Goal: Task Accomplishment & Management: Use online tool/utility

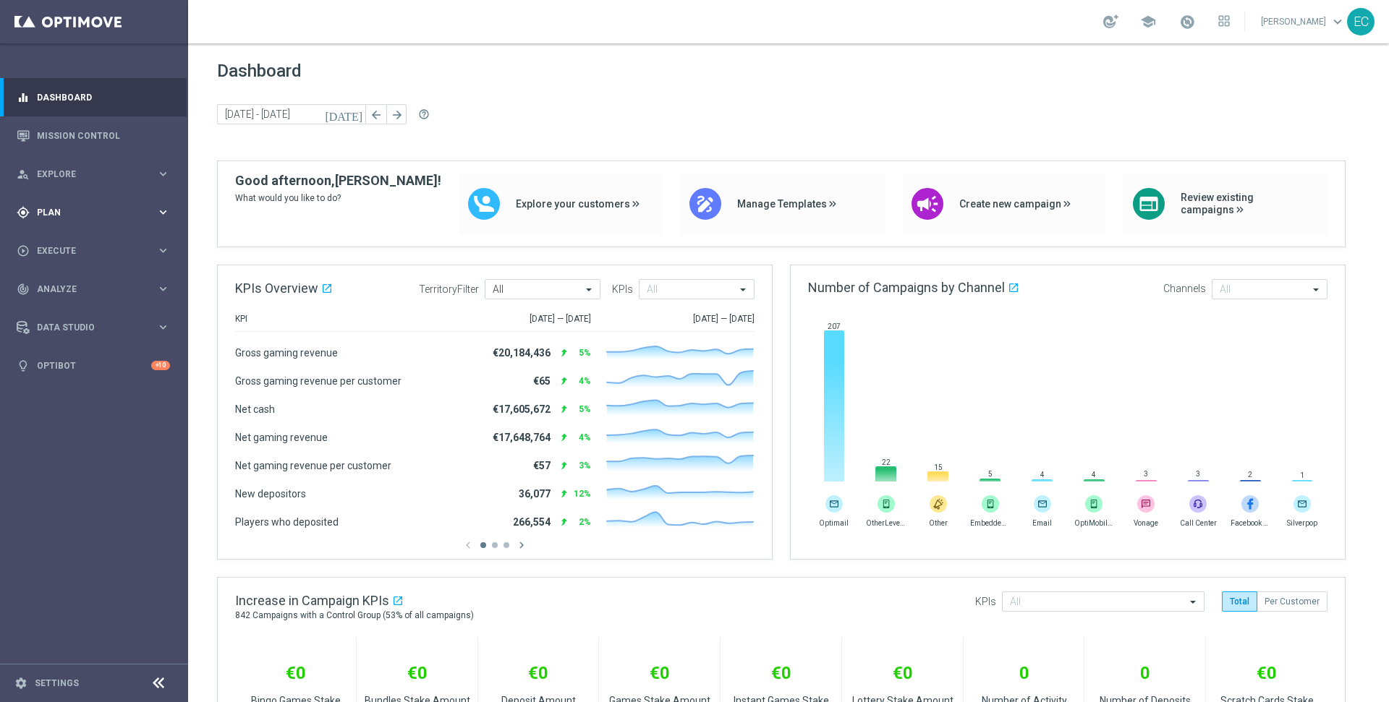
click at [116, 213] on span "Plan" at bounding box center [96, 212] width 119 height 9
click at [85, 282] on span "Templates" at bounding box center [89, 285] width 103 height 9
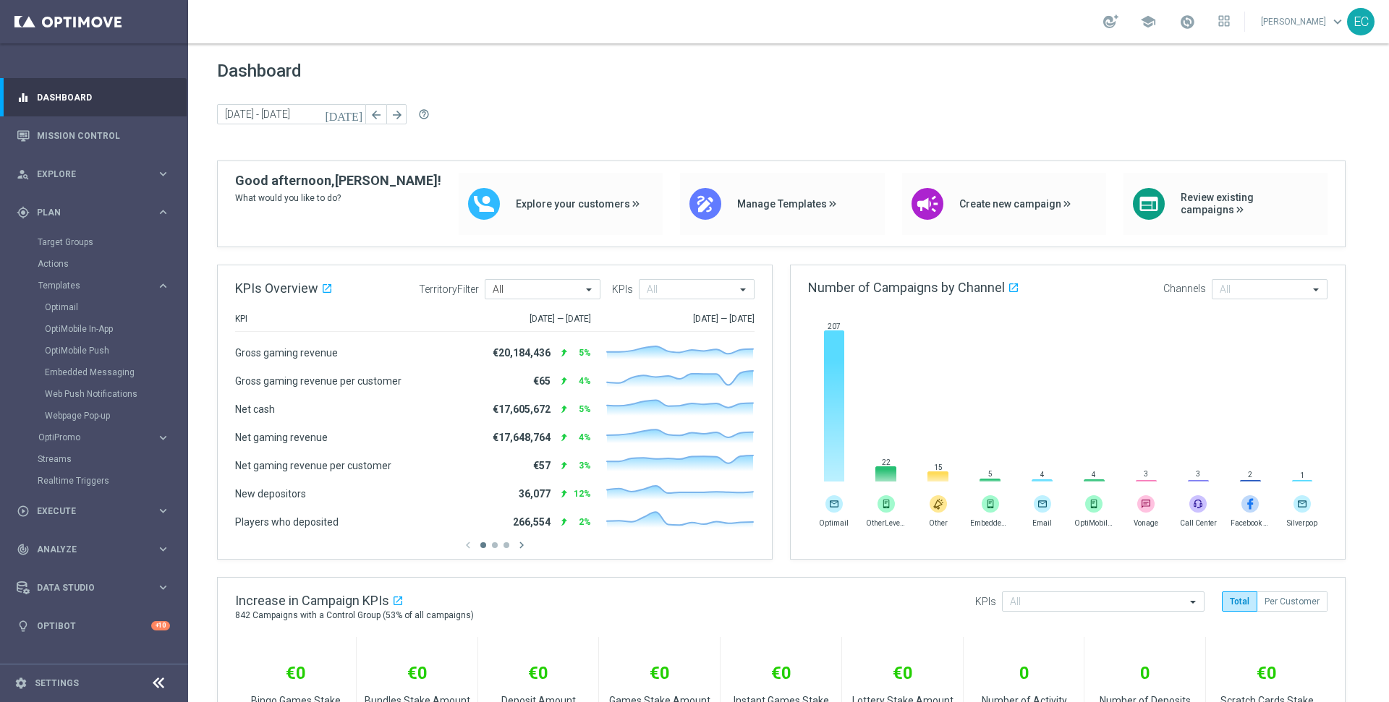
click at [61, 315] on div "Optimail" at bounding box center [116, 308] width 142 height 22
click at [61, 310] on link "Optimail" at bounding box center [98, 308] width 106 height 12
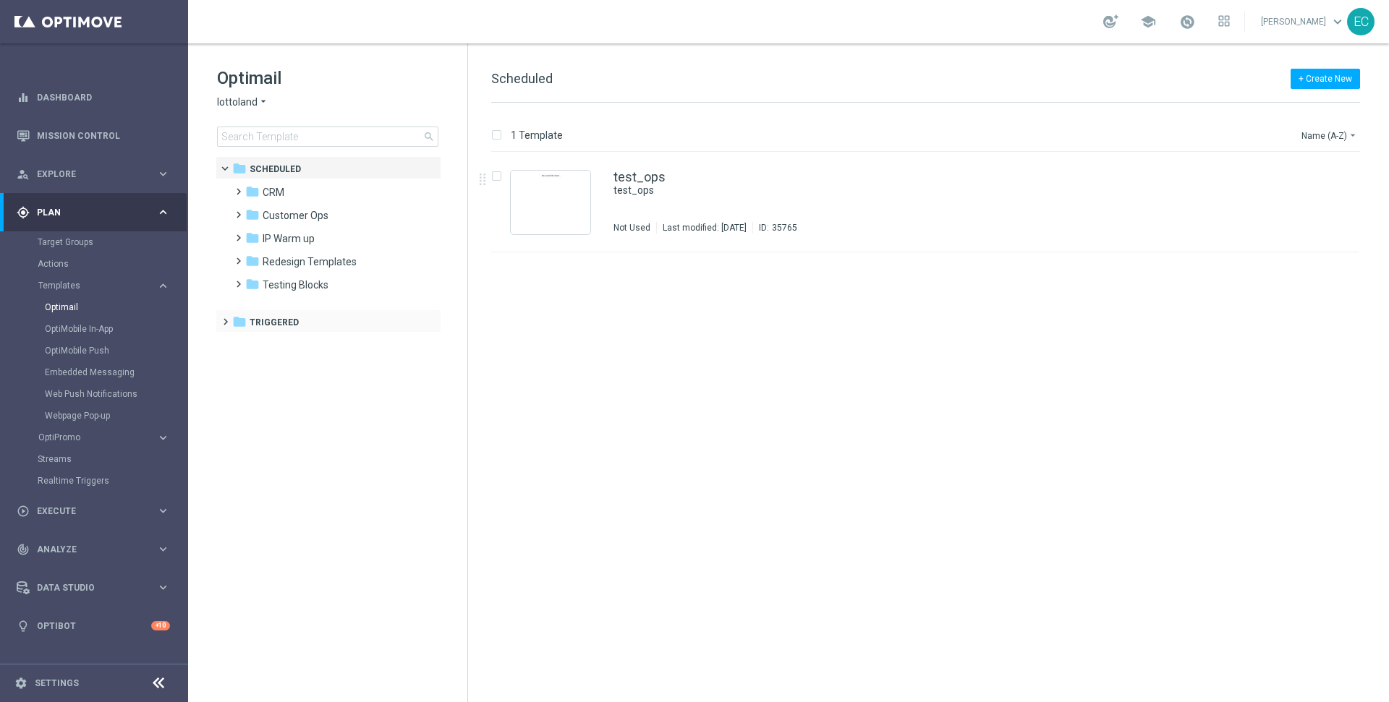
click at [289, 313] on div "folder Triggered more_vert" at bounding box center [329, 321] width 226 height 23
click at [224, 318] on span at bounding box center [222, 315] width 7 height 6
click at [286, 348] on div "folder CRM" at bounding box center [328, 346] width 166 height 17
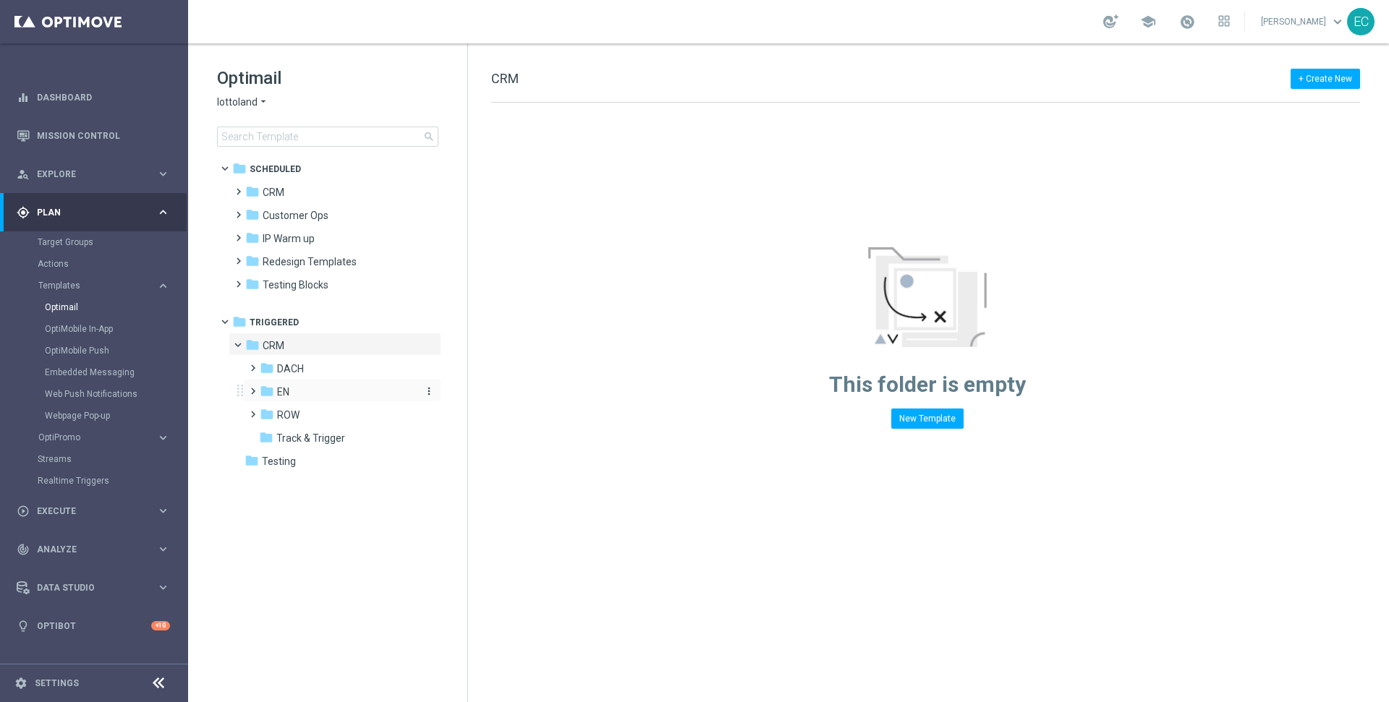
click at [289, 389] on div "folder EN" at bounding box center [337, 392] width 154 height 17
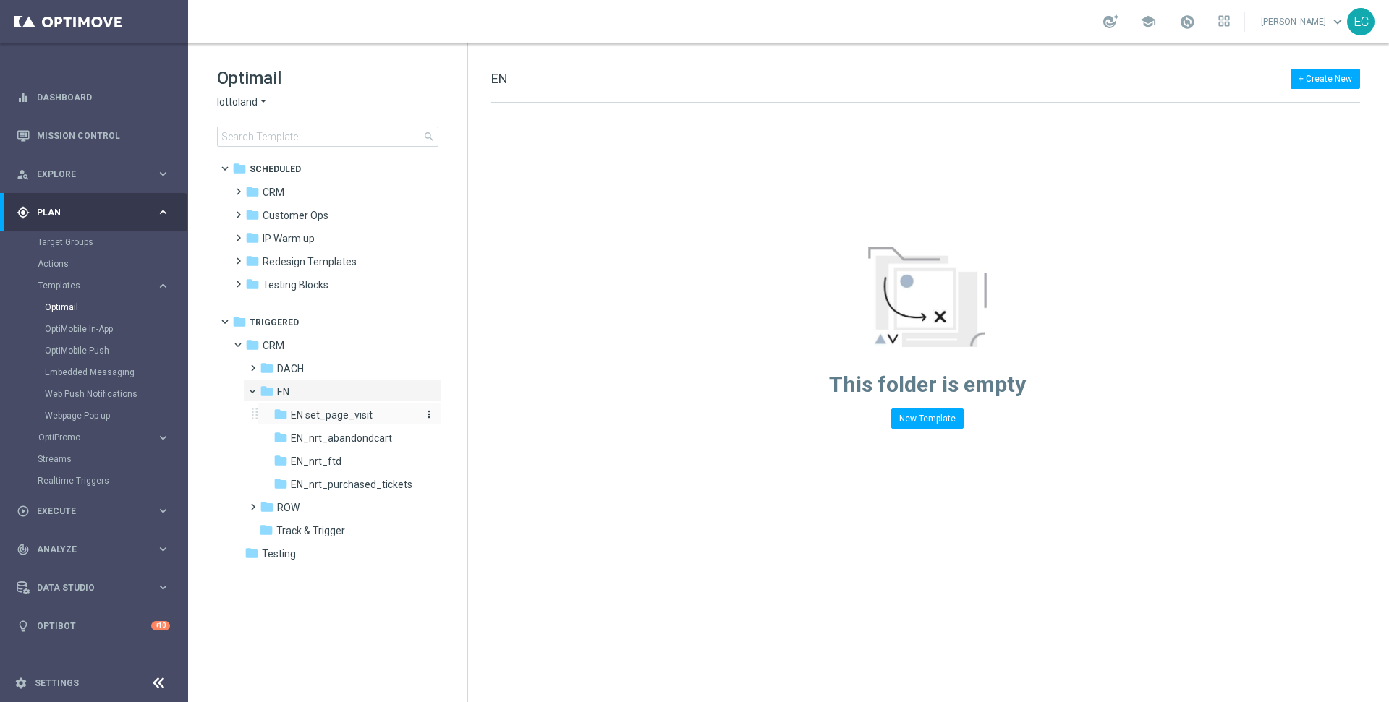
click at [358, 414] on span "EN set_page_visit" at bounding box center [332, 415] width 82 height 13
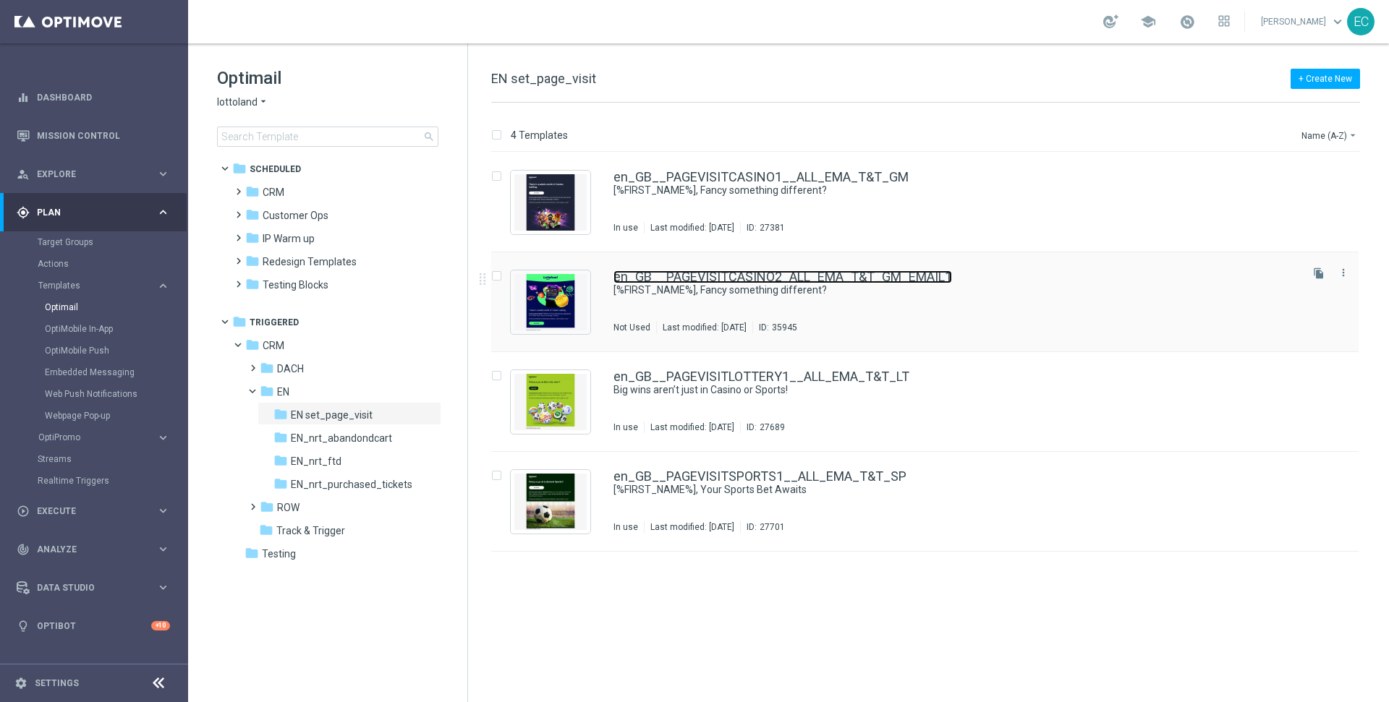
click at [818, 271] on link "en_GB__PAGEVISITCASINO2_ALL_EMA_T&T_GM_EMAIL1" at bounding box center [782, 276] width 338 height 13
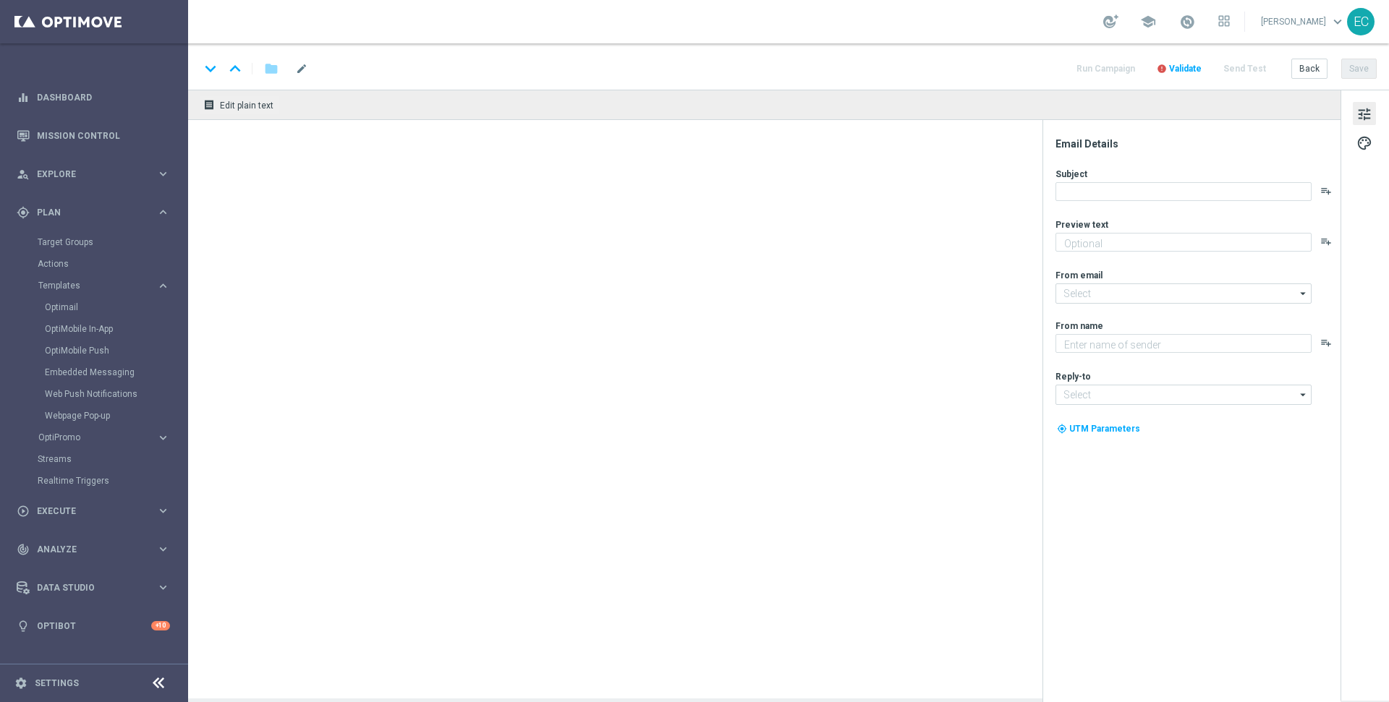
type textarea "A new way to play: Casino awaits."
type input "[EMAIL_ADDRESS][DOMAIN_NAME]"
type textarea "Lottoland"
type input "[EMAIL_ADDRESS][DOMAIN_NAME]"
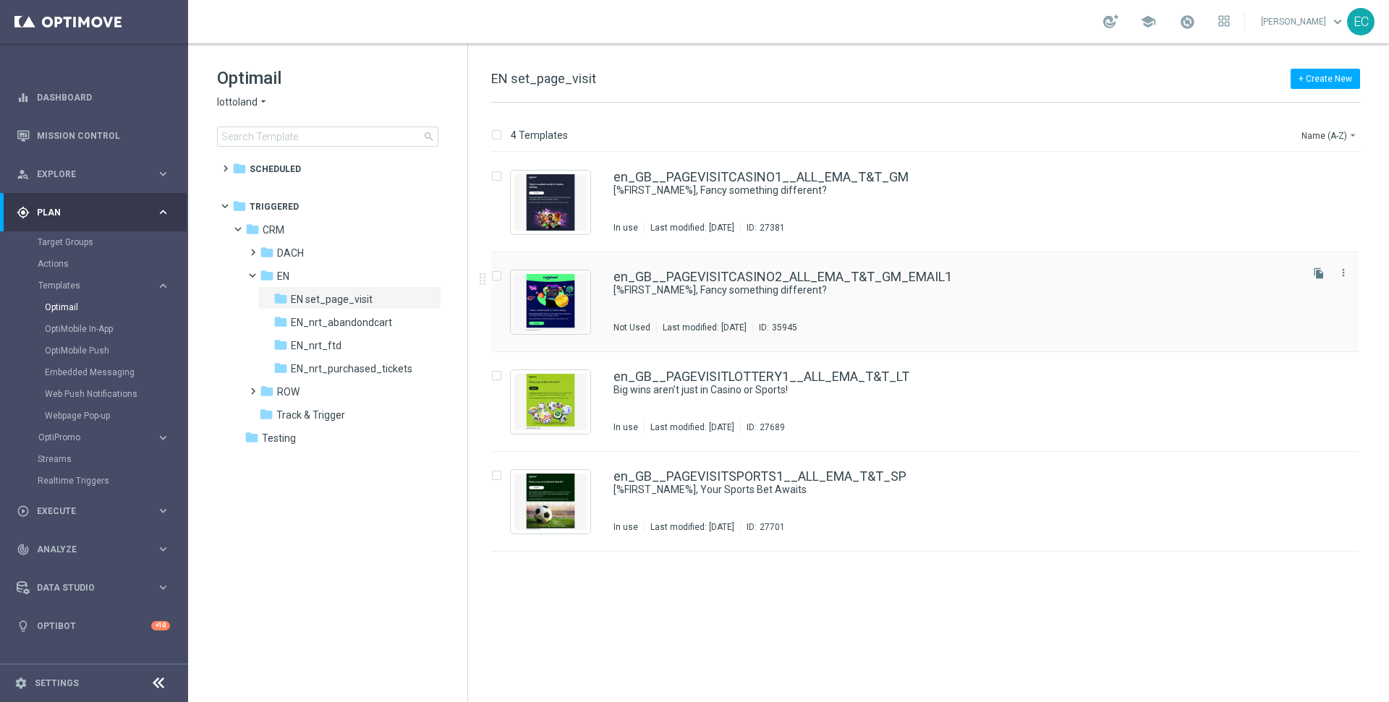
click at [502, 272] on div "Press SPACE to select this row." at bounding box center [501, 276] width 20 height 13
click at [497, 275] on input "Press SPACE to select this row." at bounding box center [495, 277] width 9 height 9
checkbox input "true"
click at [1151, 133] on p "Duplicate" at bounding box center [1134, 135] width 40 height 12
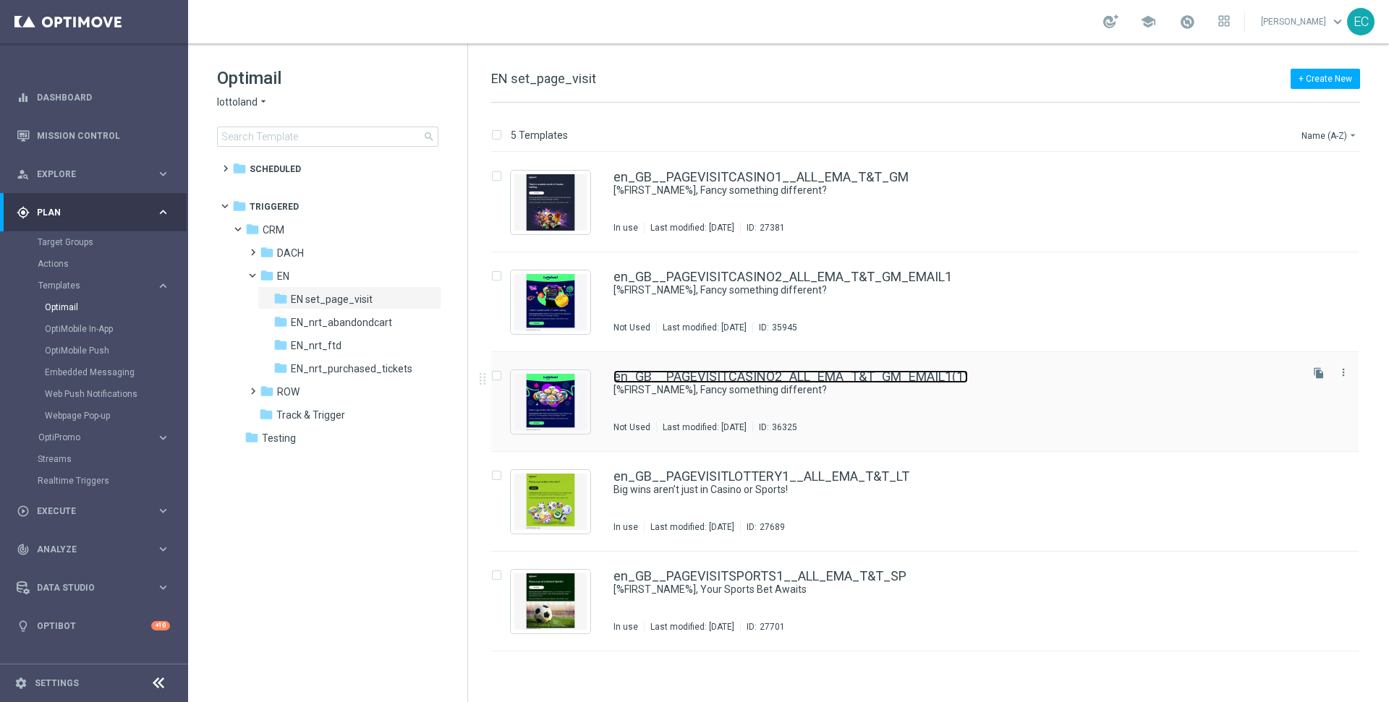
click at [910, 378] on link "en_GB__PAGEVISITCASINO2_ALL_EMA_T&T_GM_EMAIL1(1)" at bounding box center [790, 376] width 354 height 13
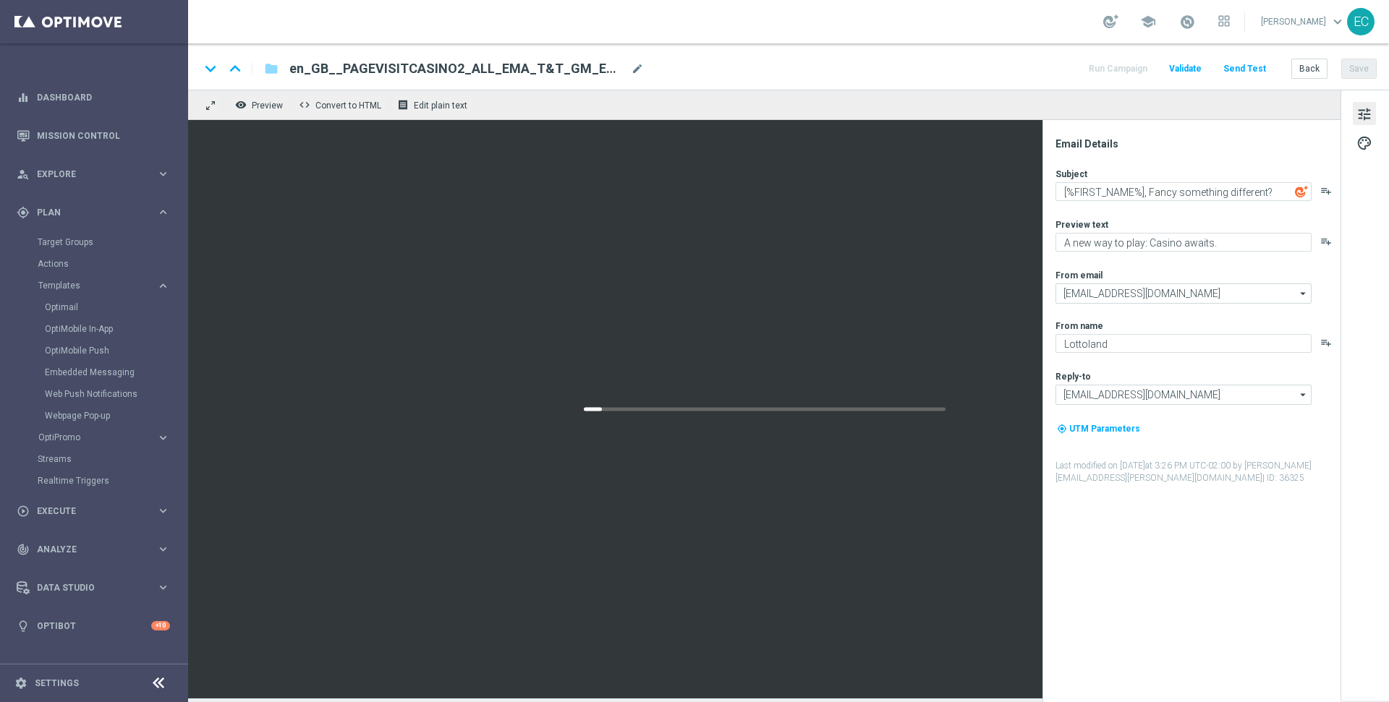
click at [634, 75] on div "en_GB__PAGEVISITCASINO2_ALL_EMA_T&T_GM_EMAIL1(1) mode_edit" at bounding box center [466, 68] width 354 height 19
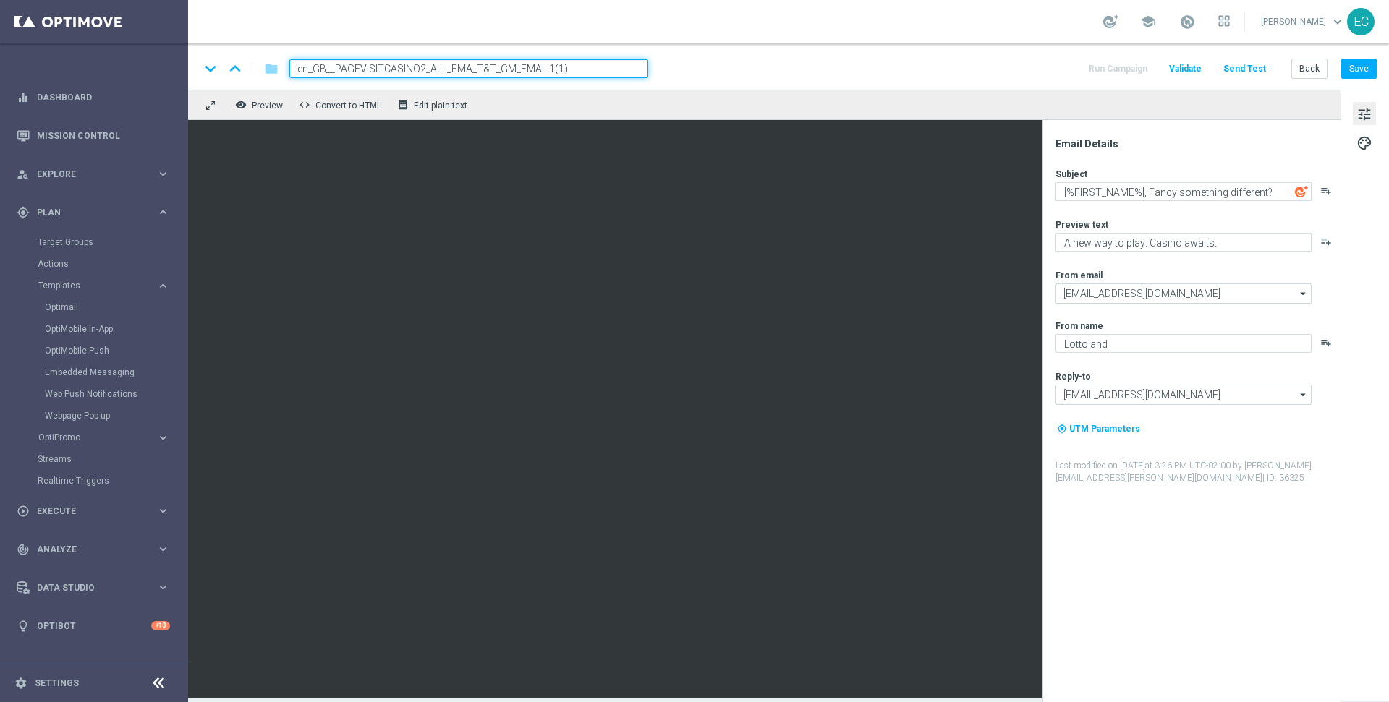
drag, startPoint x: 418, startPoint y: 69, endPoint x: 381, endPoint y: 67, distance: 37.0
click at [381, 67] on input "en_GB__PAGEVISITCASINO2_ALL_EMA_T&T_GM_EMAIL1(1)" at bounding box center [468, 68] width 359 height 19
click at [601, 64] on input "en_GB__PAGEVISITLOTTERY2_ALL_EMA_T&T_GM_EMAIL1(1)" at bounding box center [468, 68] width 359 height 19
click at [517, 67] on input "en_GB__PAGEVISITLOTTERY2_ALL_EMA_T&T_GM_EMAIL1" at bounding box center [468, 68] width 359 height 19
type input "en_GB__PAGEVISITLOTTERY2_ALL_EMA_T&T_LT_EMAIL1"
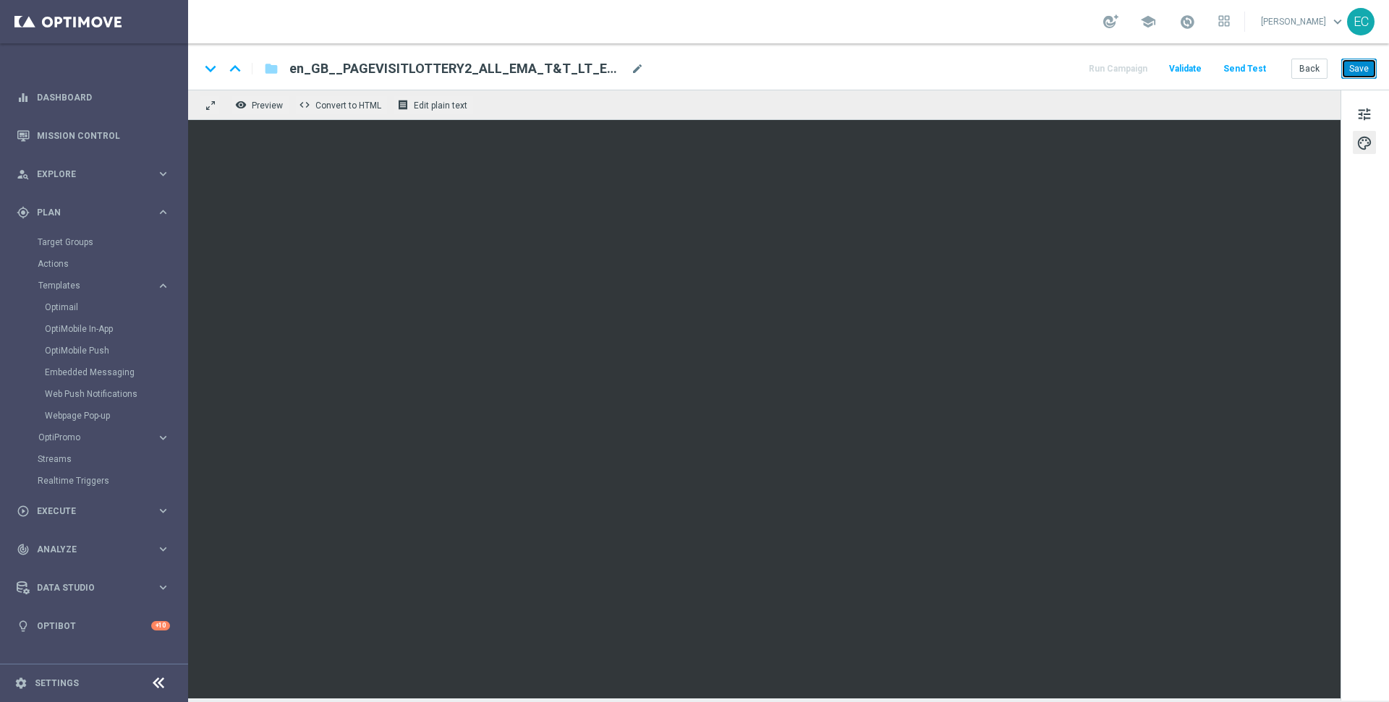
click at [1363, 63] on button "Save" at bounding box center [1358, 69] width 35 height 20
click at [1367, 109] on span "tune" at bounding box center [1364, 114] width 16 height 19
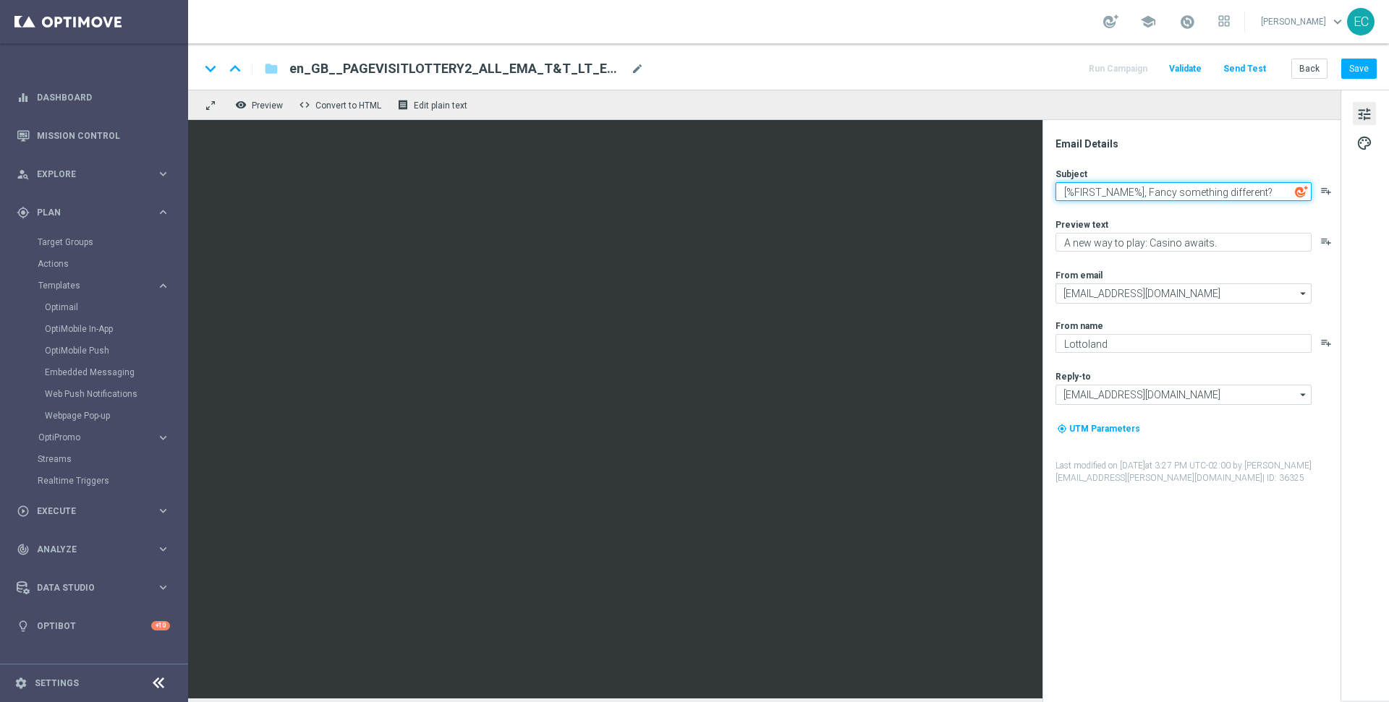
click at [1169, 187] on textarea "[%FIRST_NAME%], Fancy something different?" at bounding box center [1183, 191] width 256 height 19
paste textarea "Big wins aren’t just in Casino or Sports!"
type textarea "Big wins aren’t just in Casino or Sports!"
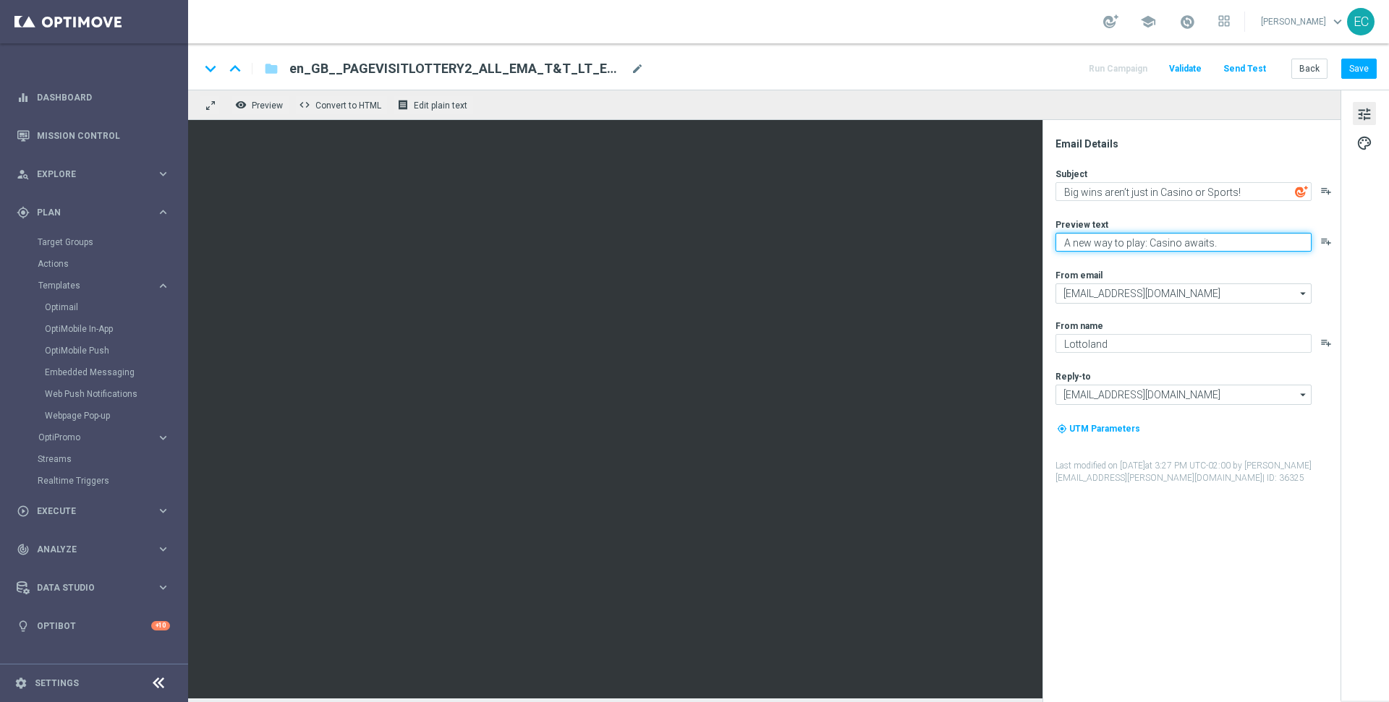
click at [1158, 240] on textarea "A new way to play: Casino awaits." at bounding box center [1183, 242] width 256 height 19
paste textarea "Give Lotto a spin this week"
click at [1138, 241] on textarea "Give Lotto a spin this week" at bounding box center [1183, 242] width 256 height 19
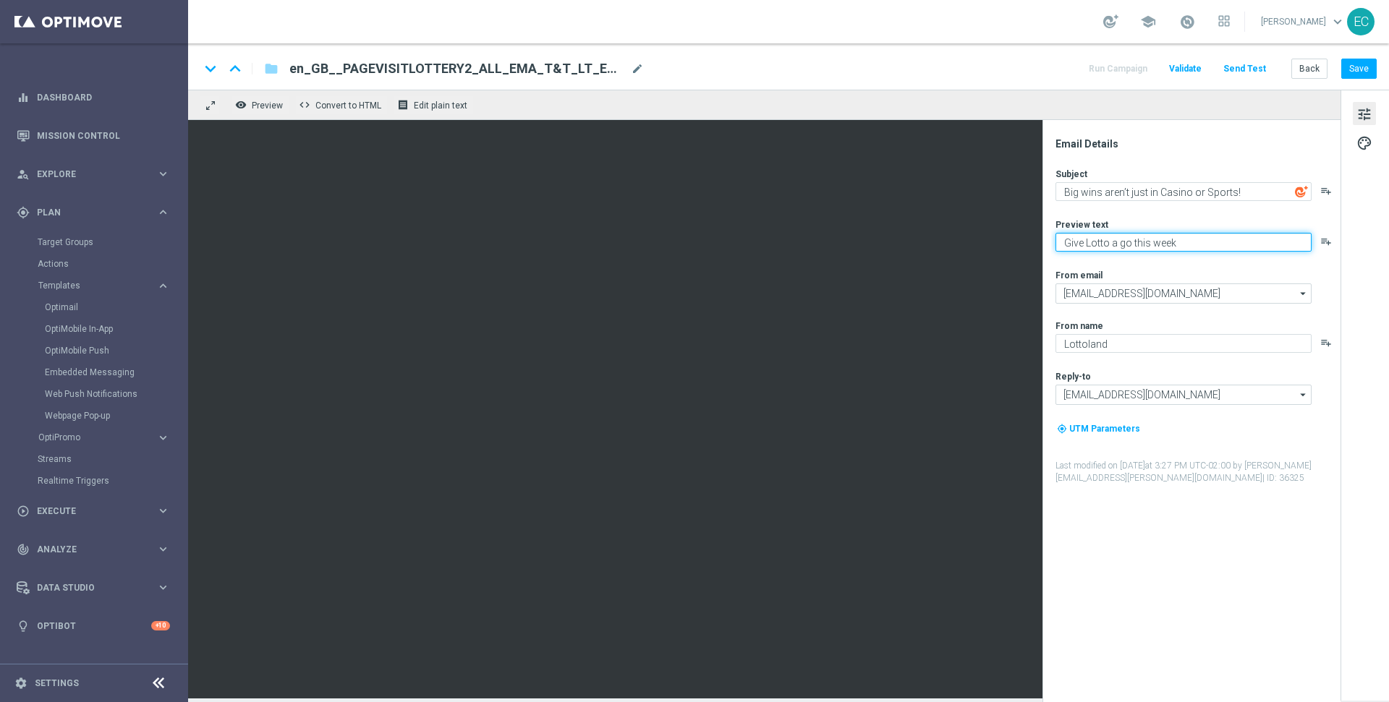
type textarea "Give Lotto a go this week"
click at [1187, 202] on div "Subject Big wins aren’t just in Casino or Sports! playlist_add Preview text Giv…" at bounding box center [1196, 326] width 283 height 317
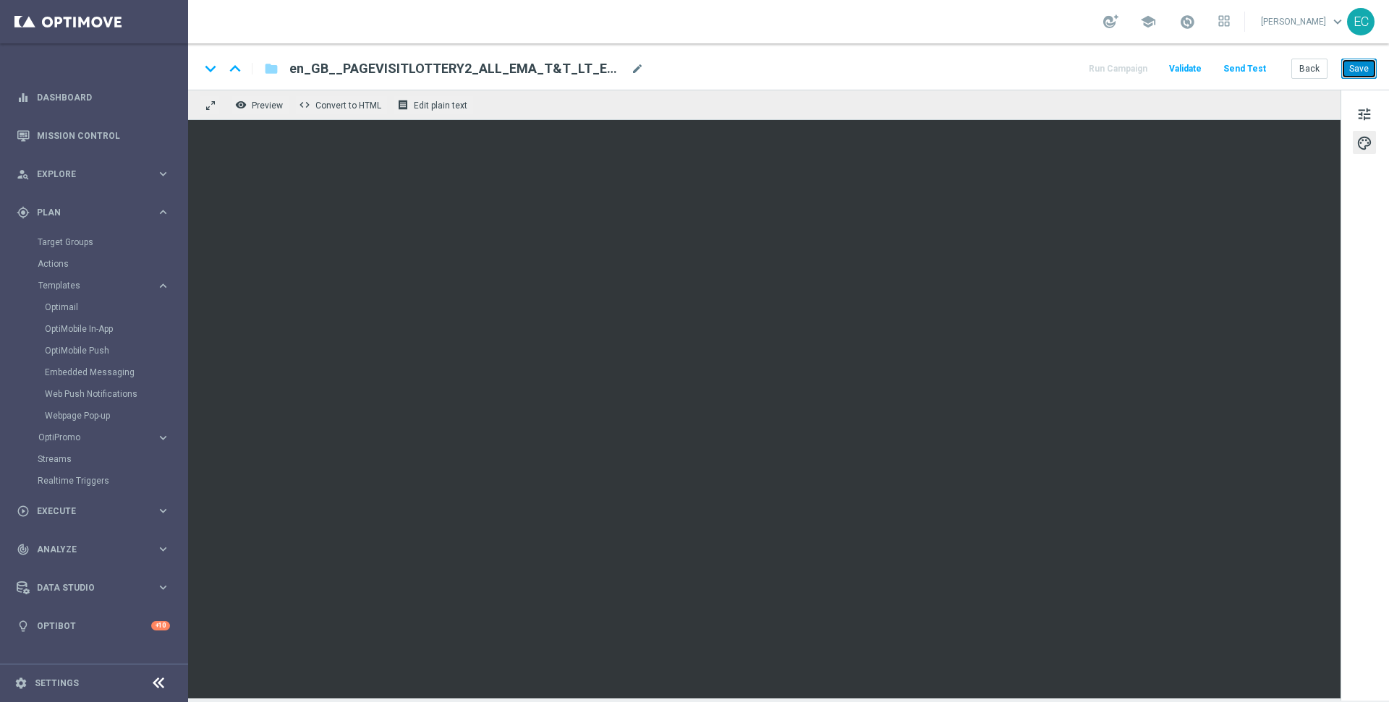
click at [1359, 69] on button "Save" at bounding box center [1358, 69] width 35 height 20
click at [1355, 70] on button "Save" at bounding box center [1358, 69] width 35 height 20
click at [1358, 64] on button "Save" at bounding box center [1358, 69] width 35 height 20
click at [848, 82] on div "keyboard_arrow_down keyboard_arrow_up folder en_GB__PAGEVISITLOTTERY2_ALL_EMA_T…" at bounding box center [788, 66] width 1200 height 46
click at [638, 73] on span "mode_edit" at bounding box center [637, 68] width 13 height 13
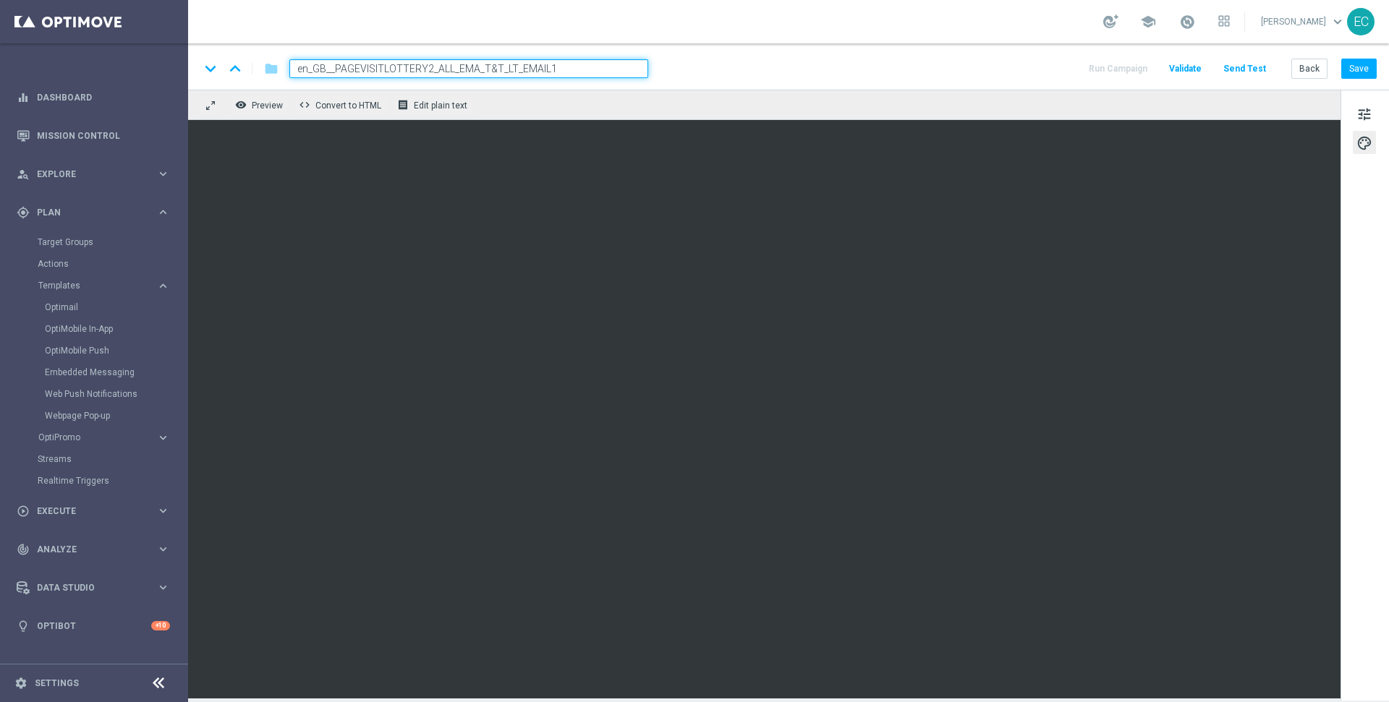
click at [601, 67] on input "en_GB__PAGEVISITLOTTERY2_ALL_EMA_T&T_LT_EMAIL1" at bounding box center [468, 68] width 359 height 19
click at [1365, 70] on button "Save" at bounding box center [1358, 69] width 35 height 20
click at [1375, 106] on button "tune" at bounding box center [1363, 113] width 23 height 23
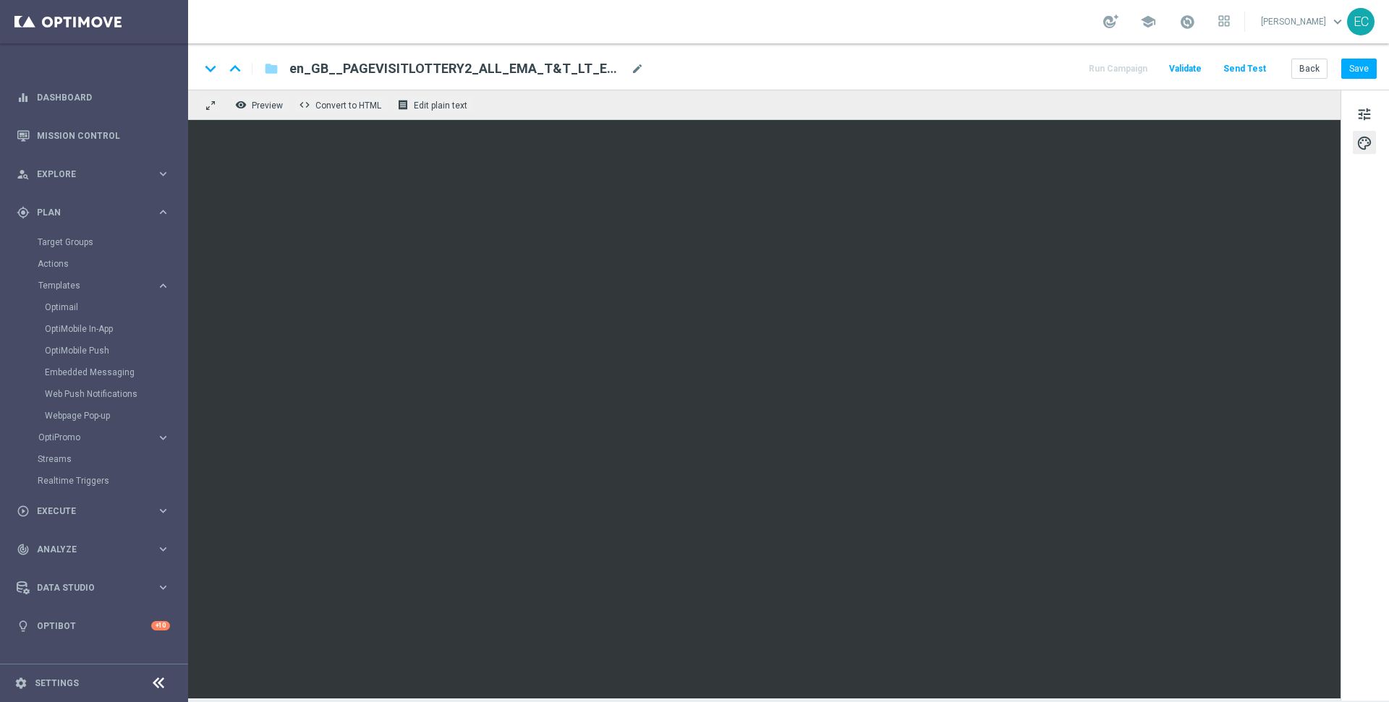
click at [1359, 82] on div "keyboard_arrow_down keyboard_arrow_up folder en_GB__PAGEVISITLOTTERY2_ALL_EMA_T…" at bounding box center [788, 66] width 1200 height 46
click at [1357, 74] on button "Save" at bounding box center [1358, 69] width 35 height 20
click at [1365, 66] on button "Save" at bounding box center [1358, 69] width 35 height 20
click at [1362, 80] on div "keyboard_arrow_down keyboard_arrow_up folder en_GB__PAGEVISITLOTTERY2_ALL_EMA_T…" at bounding box center [788, 66] width 1200 height 46
click at [1361, 54] on div "keyboard_arrow_down keyboard_arrow_up folder en_GB__PAGEVISITLOTTERY2_ALL_EMA_T…" at bounding box center [788, 66] width 1200 height 46
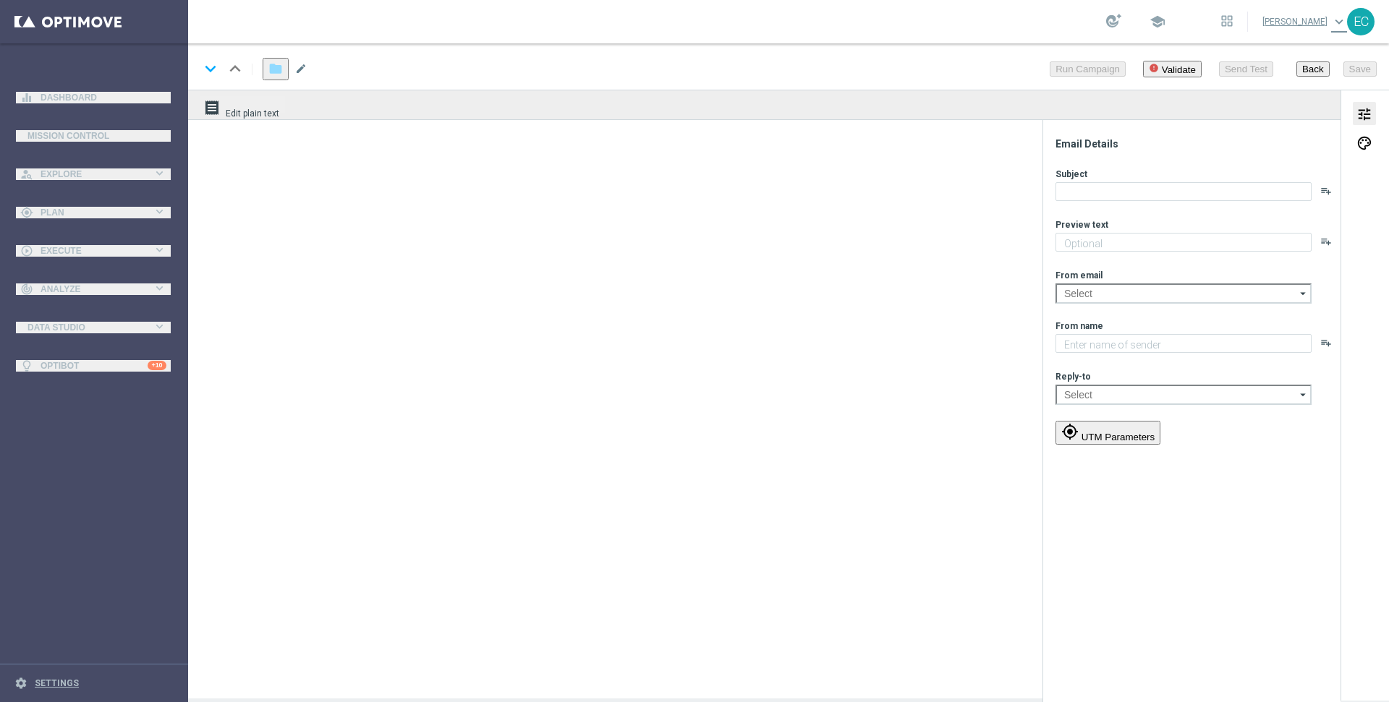
type textarea "A new way to play: Casino awaits."
type input "[EMAIL_ADDRESS][DOMAIN_NAME]"
type textarea "Lottoland"
type input "[EMAIL_ADDRESS][DOMAIN_NAME]"
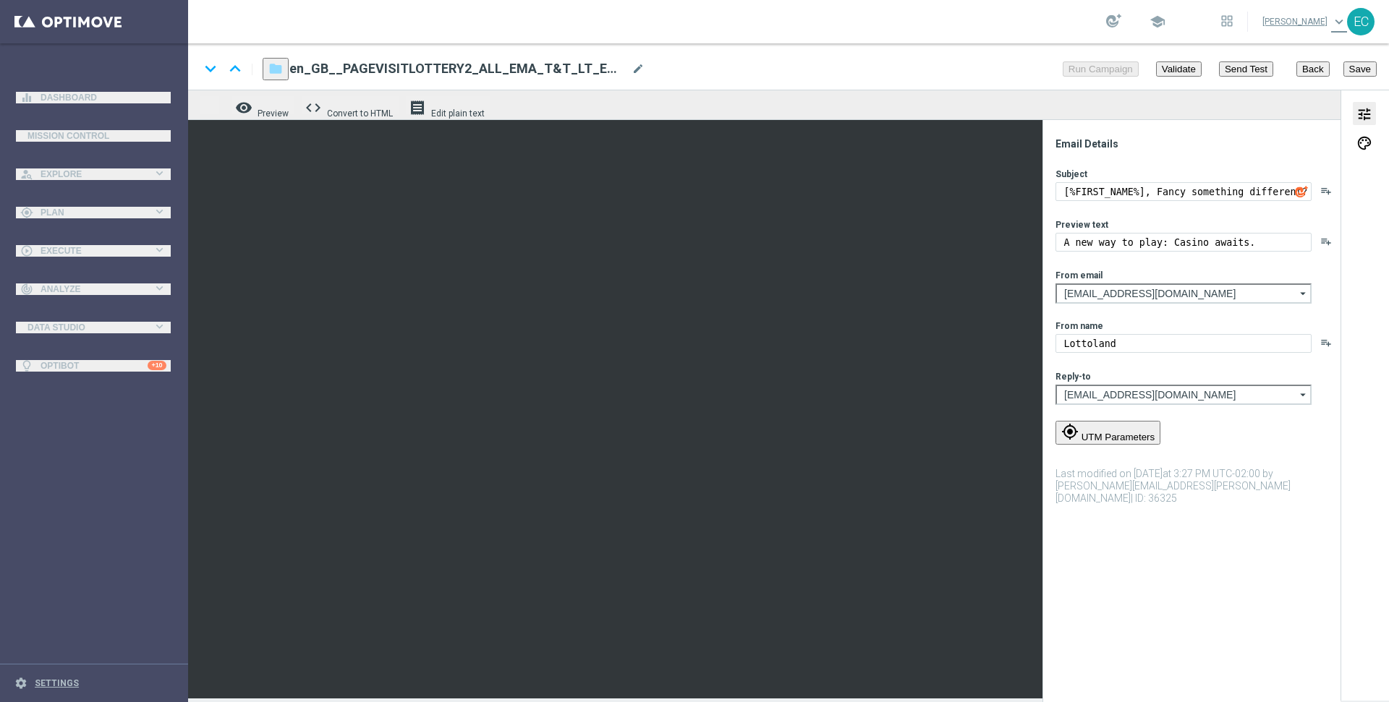
click at [1305, 68] on button "Back" at bounding box center [1312, 68] width 33 height 15
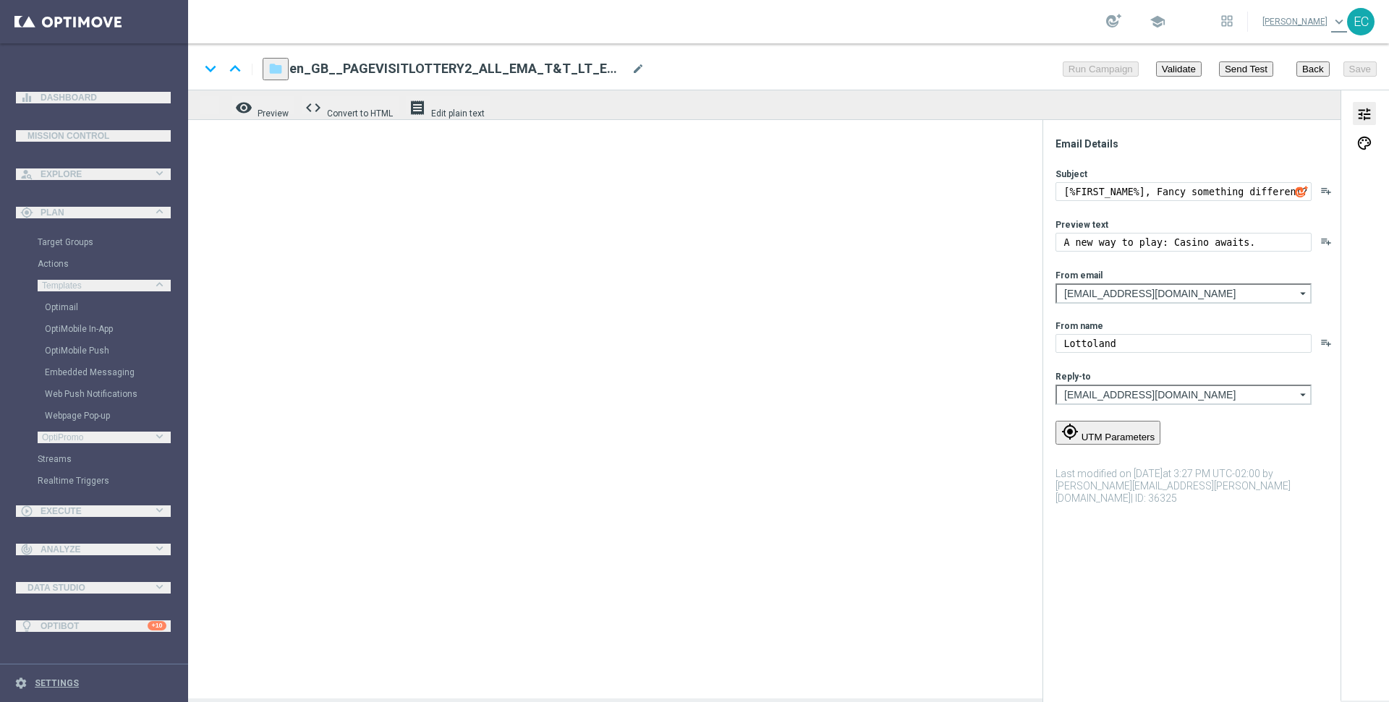
type textarea "Big wins aren’t just in Casino or Sports!"
type textarea "Give Lotto a spin this week"
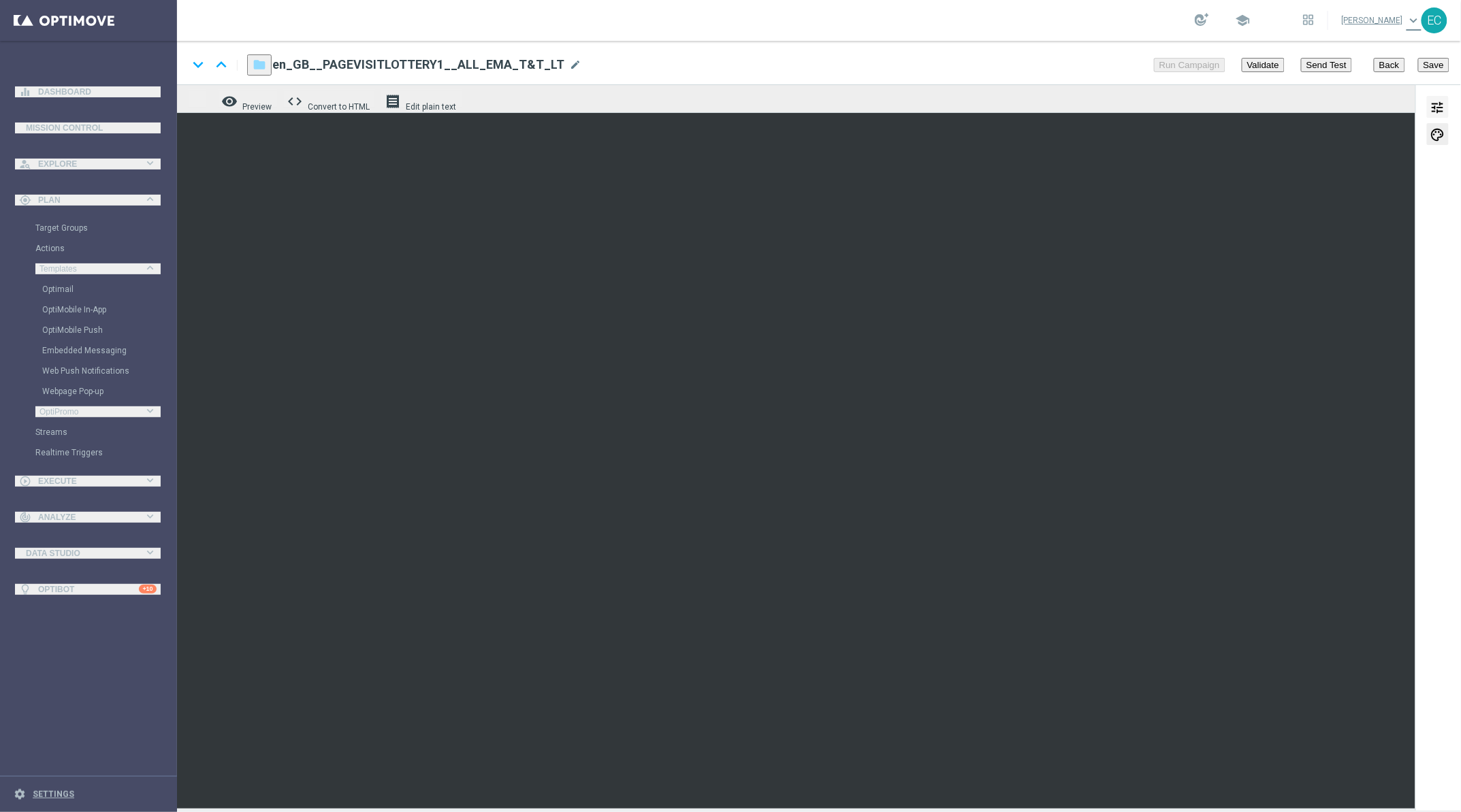
click at [1307, 111] on span "tune" at bounding box center [1437, 107] width 15 height 18
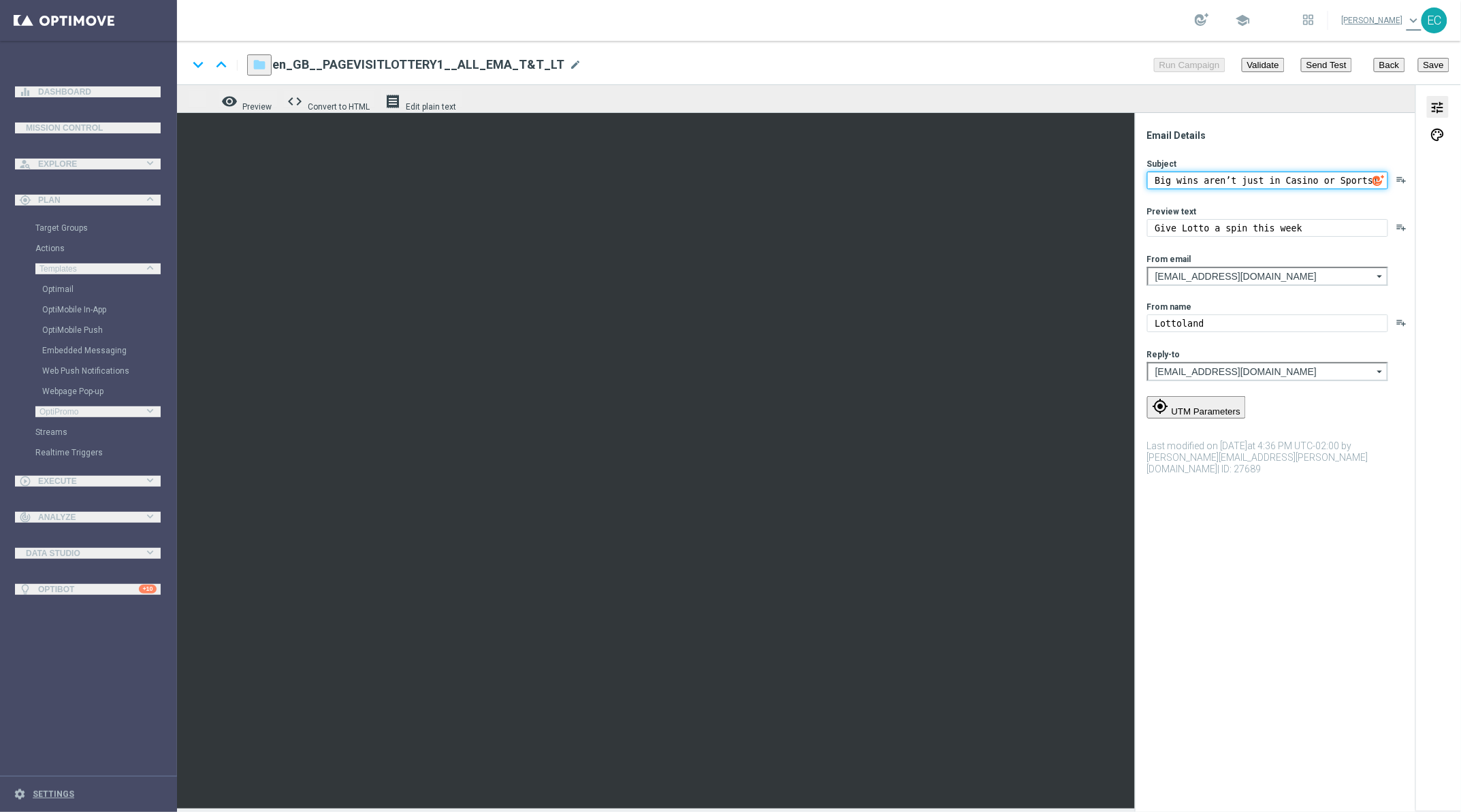
click at [1294, 179] on textarea "Big wins aren’t just in Casino or Sports!" at bounding box center [1268, 180] width 241 height 18
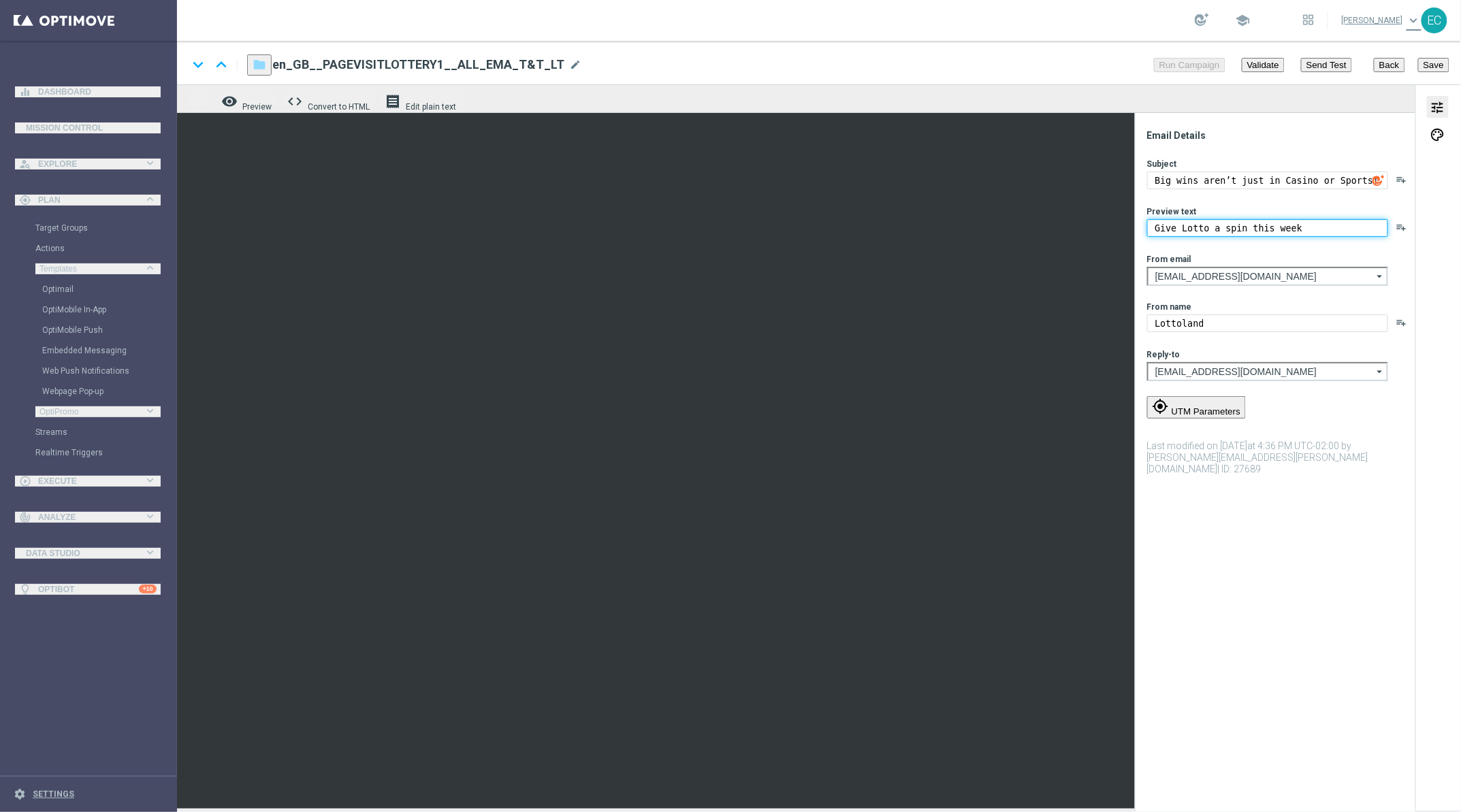
click at [1240, 230] on textarea "Give Lotto a spin this week" at bounding box center [1268, 228] width 241 height 18
click at [1307, 139] on span "palette" at bounding box center [1437, 135] width 15 height 18
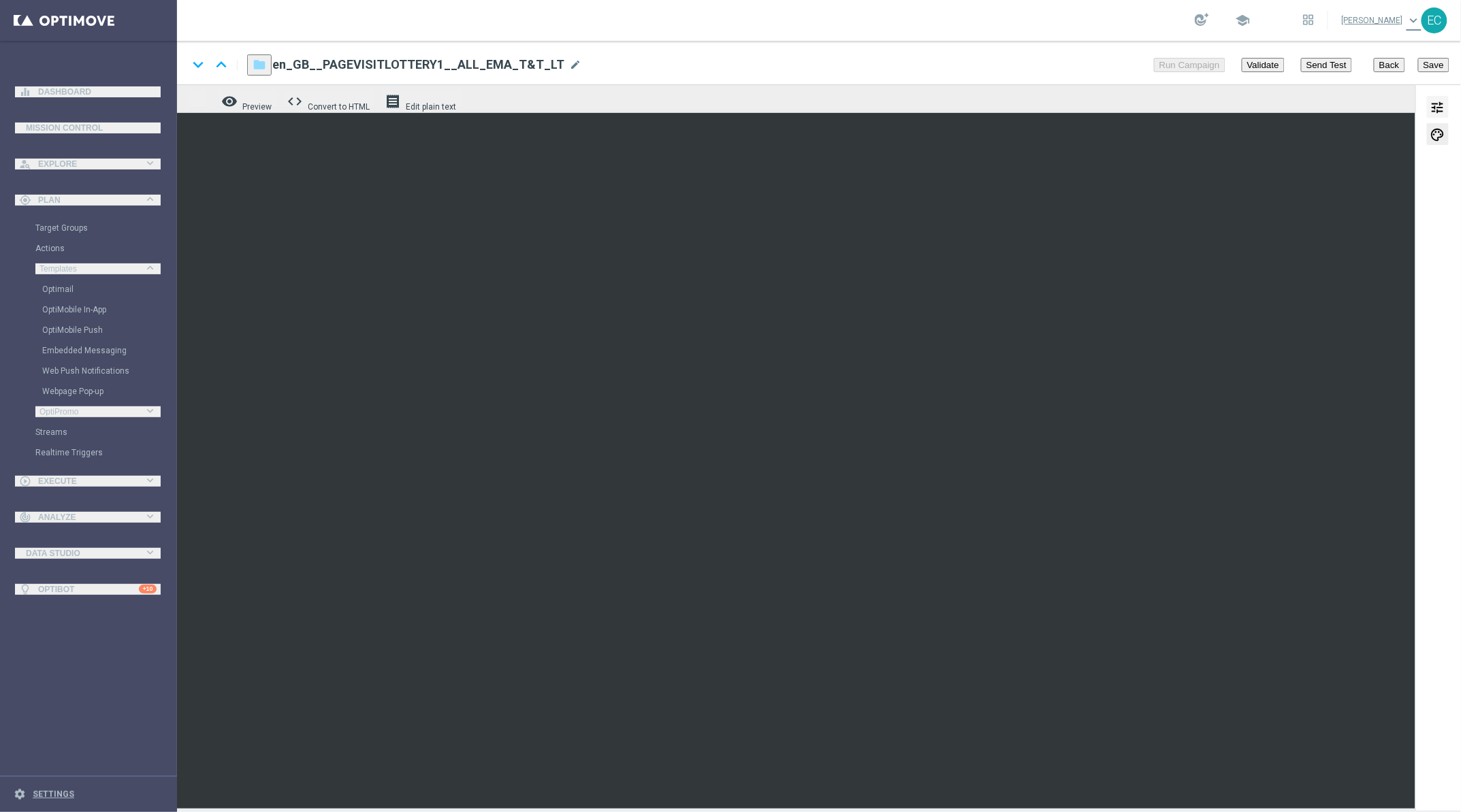
click at [1307, 107] on button "tune" at bounding box center [1437, 106] width 22 height 22
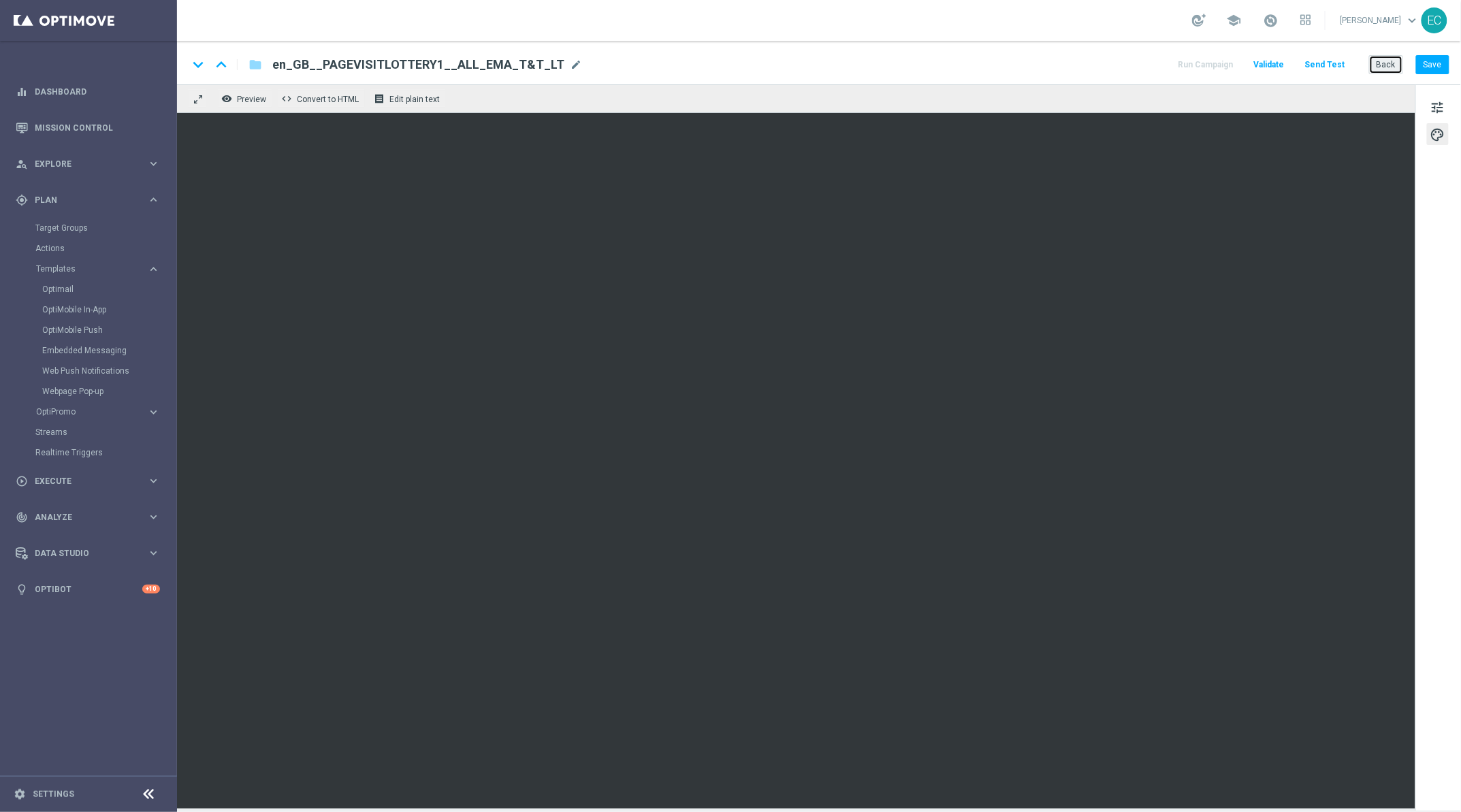
click at [1382, 68] on button "Back" at bounding box center [1386, 65] width 34 height 19
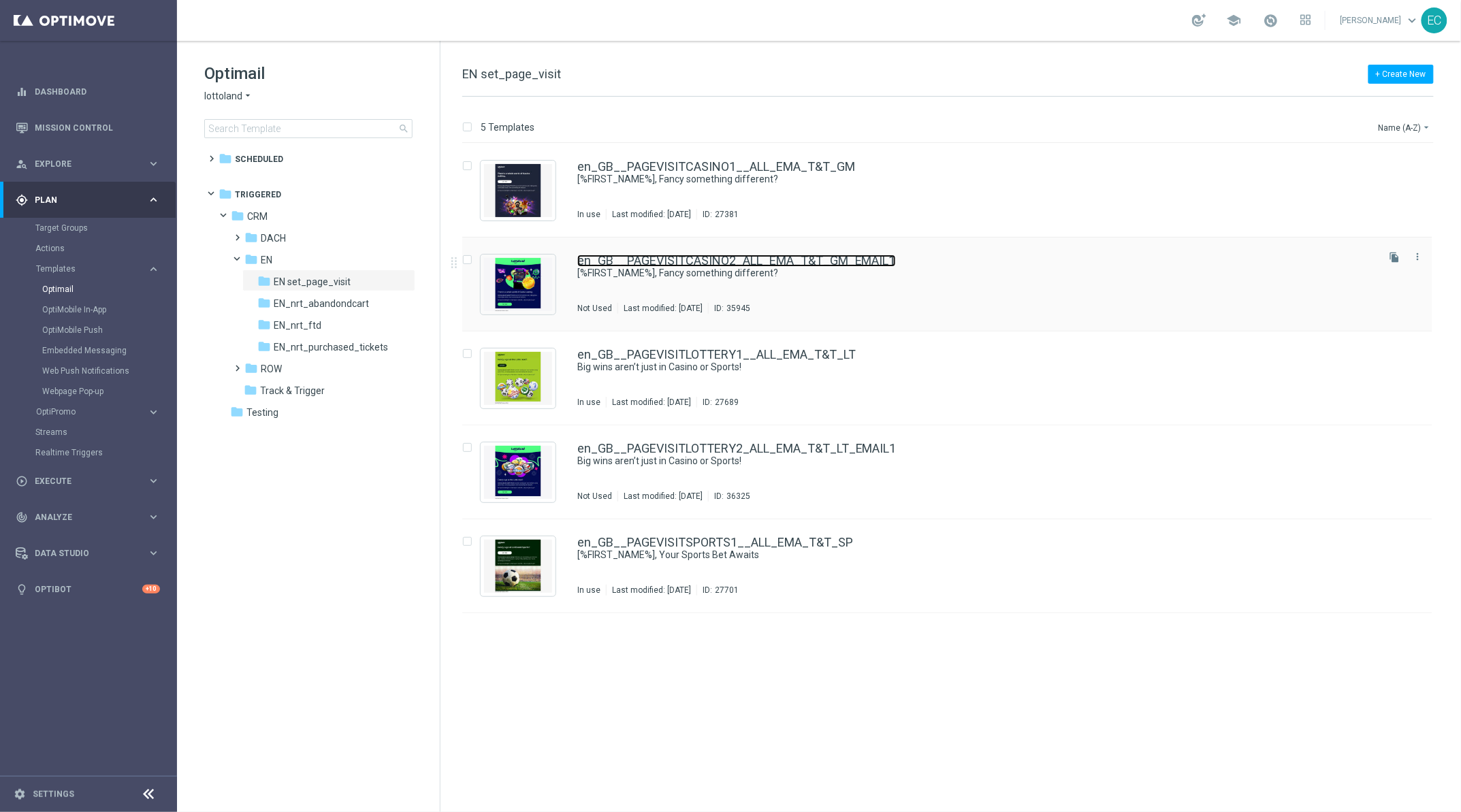
click at [787, 260] on link "en_GB__PAGEVISITCASINO2_ALL_EMA_T&T_GM_EMAIL1" at bounding box center [736, 260] width 318 height 12
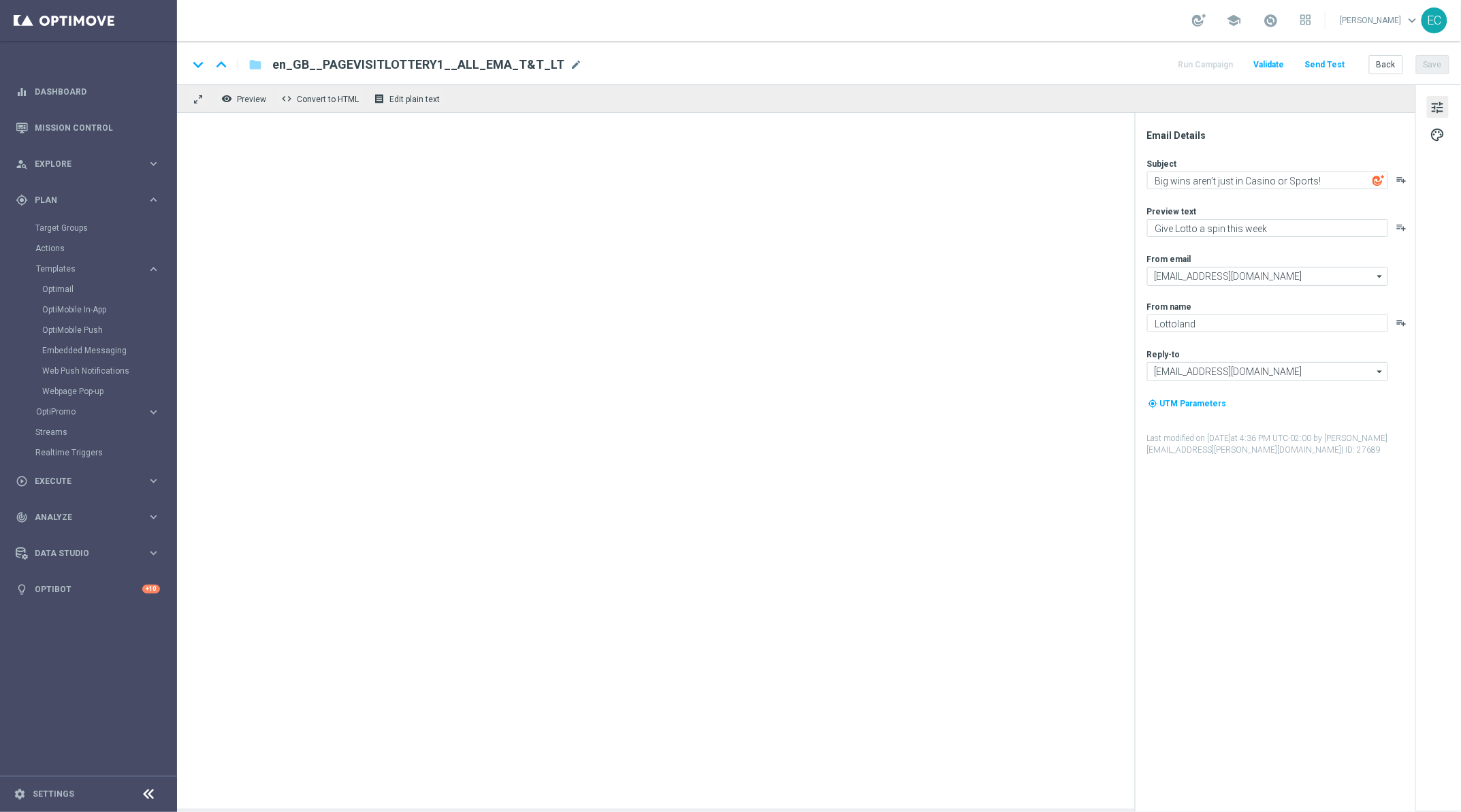
type textarea "[%FIRST_NAME%], Fancy something different?"
type textarea "A new way to play: Casino awaits."
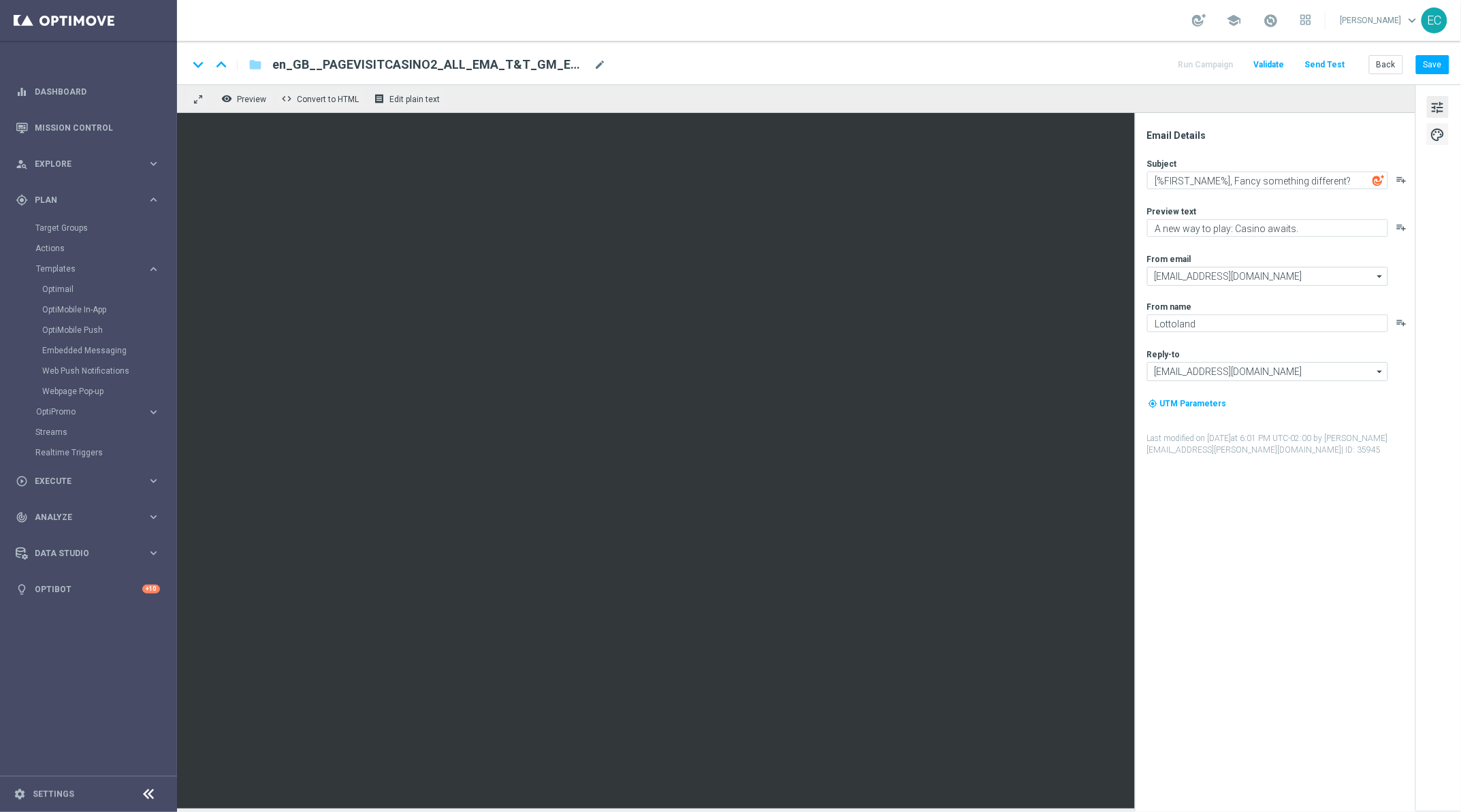
click at [1440, 131] on span "palette" at bounding box center [1437, 135] width 15 height 18
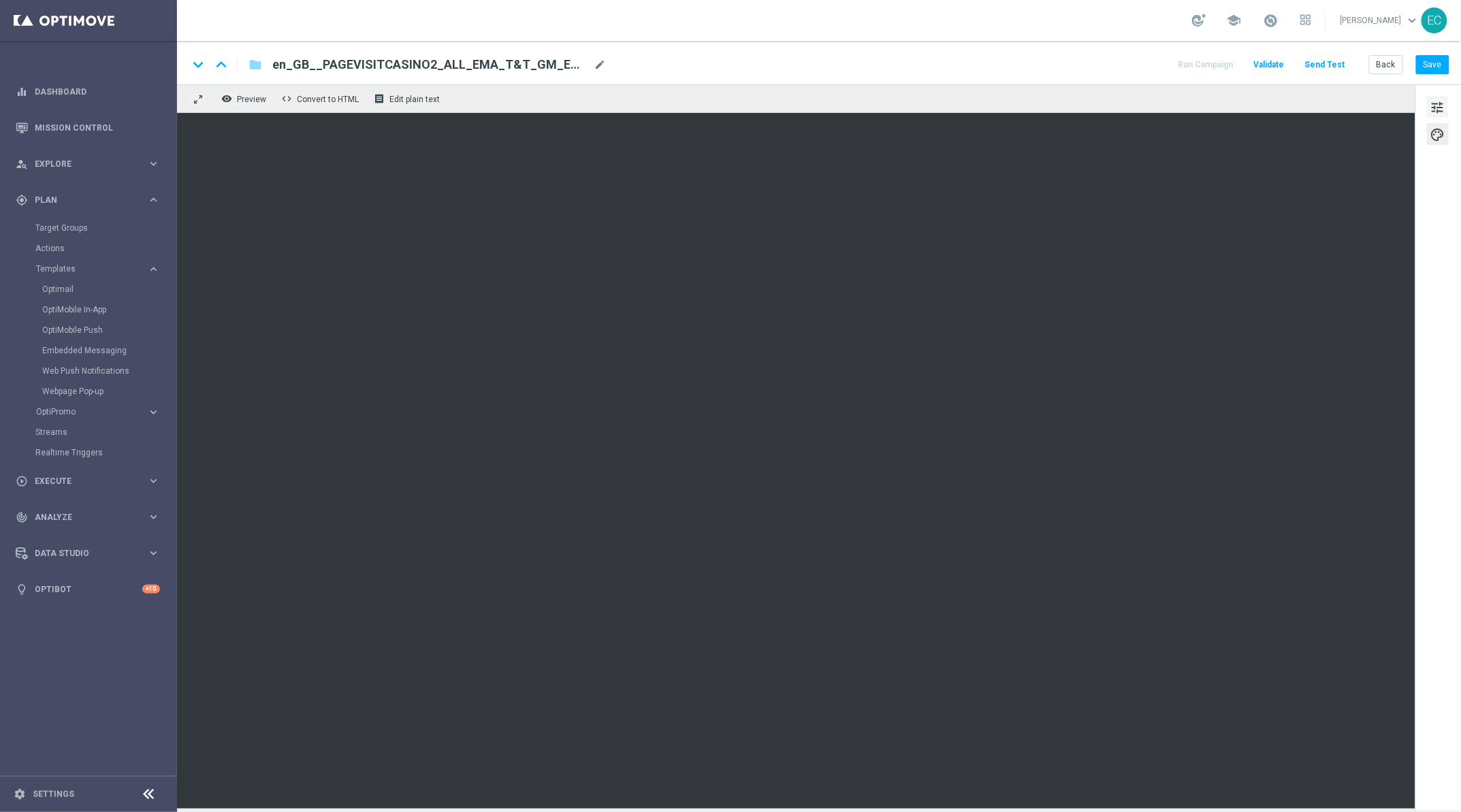
click at [1431, 104] on span "tune" at bounding box center [1437, 107] width 15 height 18
click at [1429, 72] on button "Save" at bounding box center [1432, 65] width 33 height 19
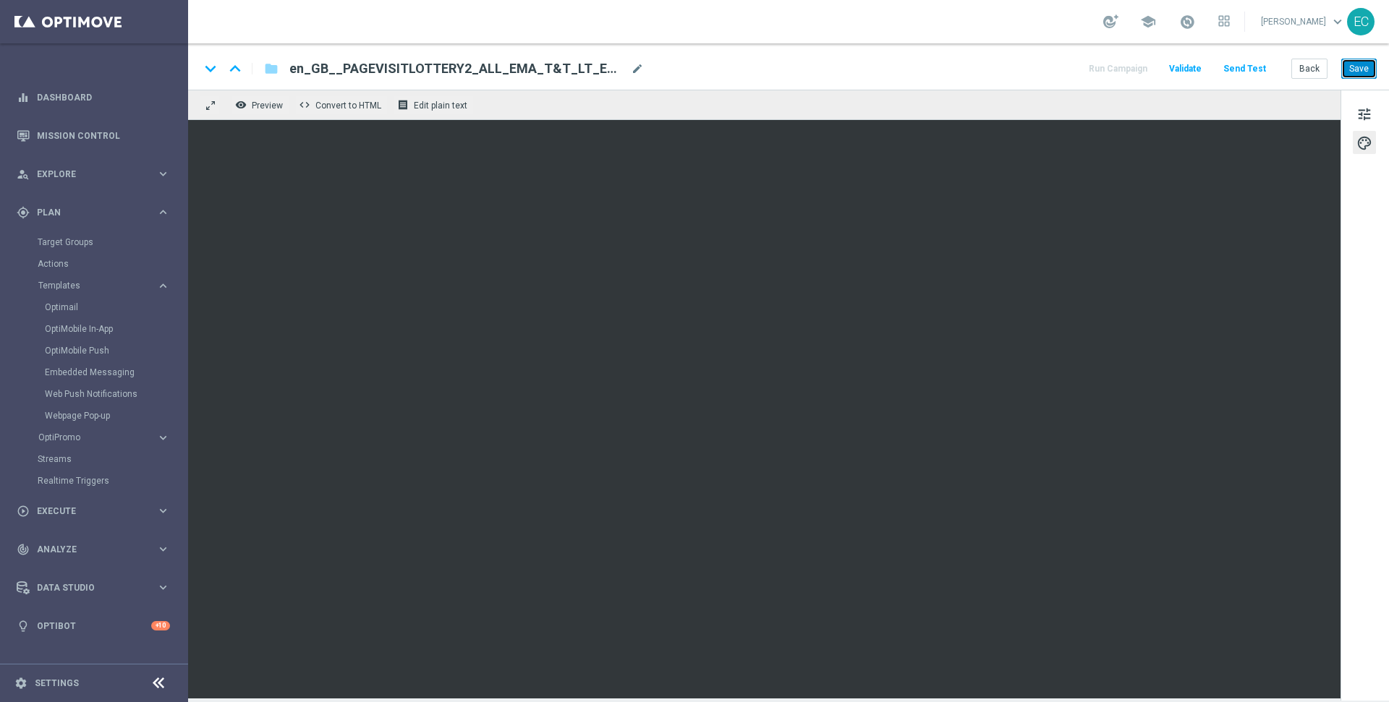
click at [1375, 64] on button "Save" at bounding box center [1358, 69] width 35 height 20
click at [1318, 65] on button "Back" at bounding box center [1309, 69] width 36 height 20
